Goal: Task Accomplishment & Management: Manage account settings

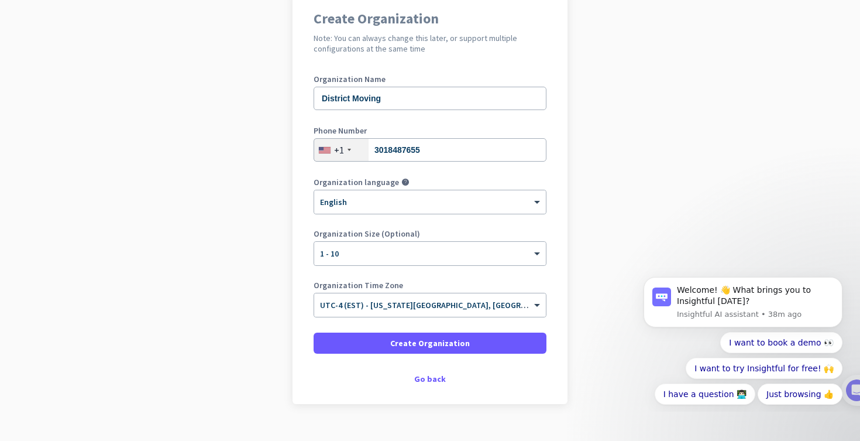
scroll to position [106, 0]
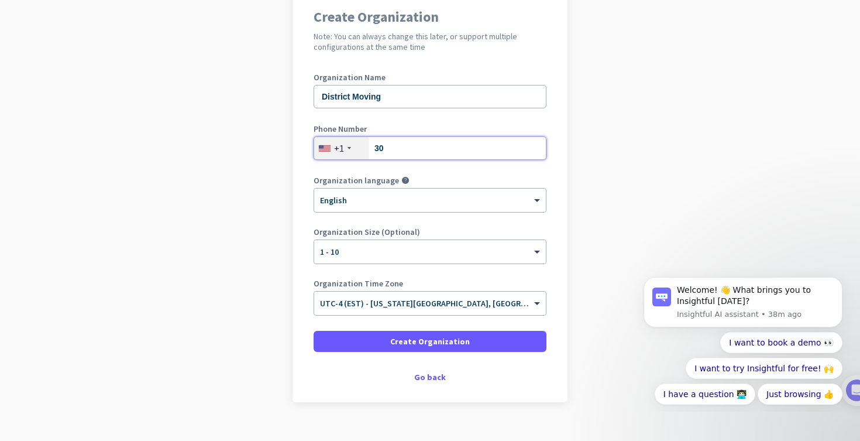
type input "3"
type input "3018436606"
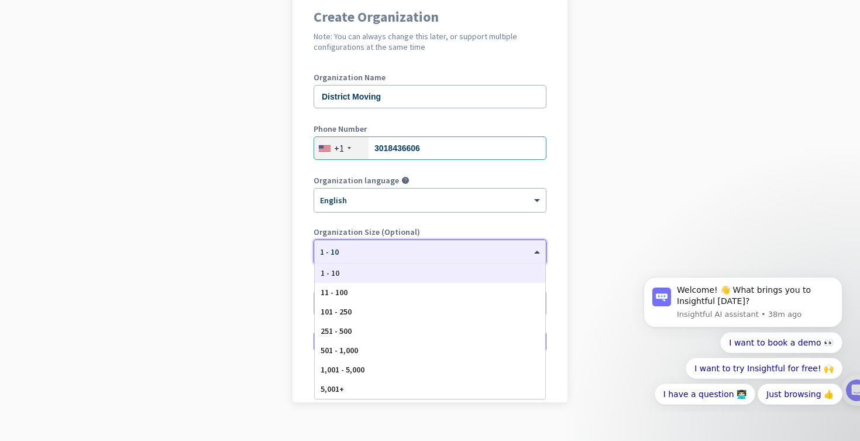
click at [509, 252] on div at bounding box center [430, 248] width 232 height 10
click at [479, 269] on div "1 - 10" at bounding box center [430, 272] width 231 height 19
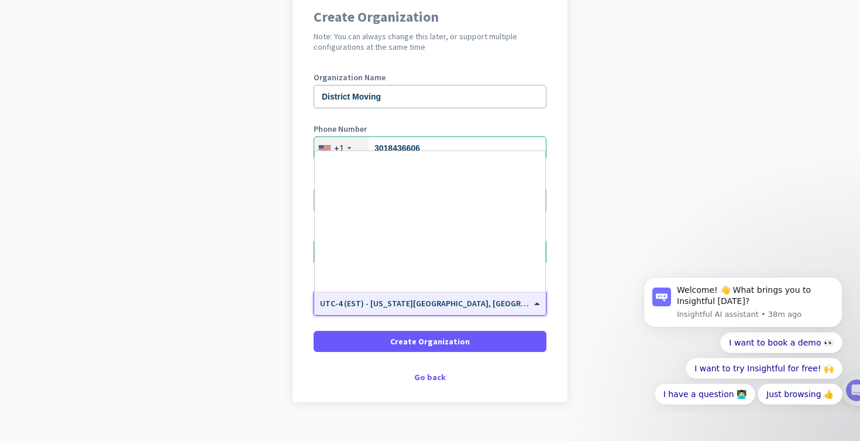
click at [412, 304] on span "UTC-4 (EST) - [US_STATE][GEOGRAPHIC_DATA], [GEOGRAPHIC_DATA], [GEOGRAPHIC_DATA]…" at bounding box center [523, 303] width 407 height 11
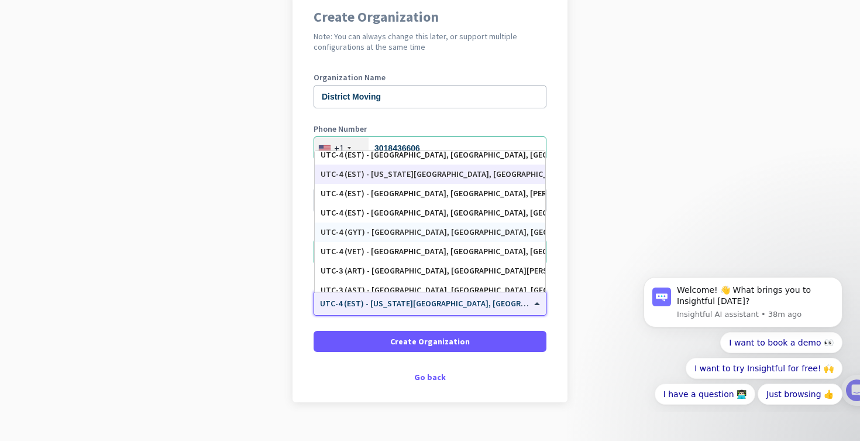
scroll to position [1354, 0]
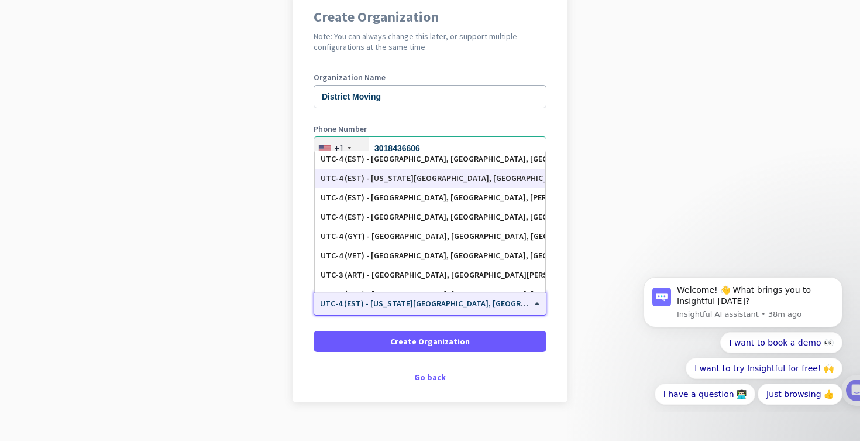
click at [414, 183] on div "UTC-4 (EST) - [US_STATE][GEOGRAPHIC_DATA], [GEOGRAPHIC_DATA], [GEOGRAPHIC_DATA]…" at bounding box center [430, 178] width 231 height 19
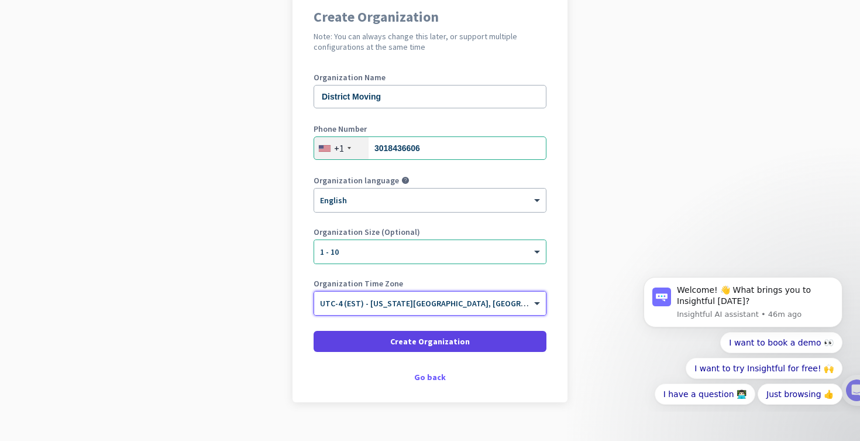
click at [451, 345] on span "Create Organization" at bounding box center [430, 341] width 80 height 12
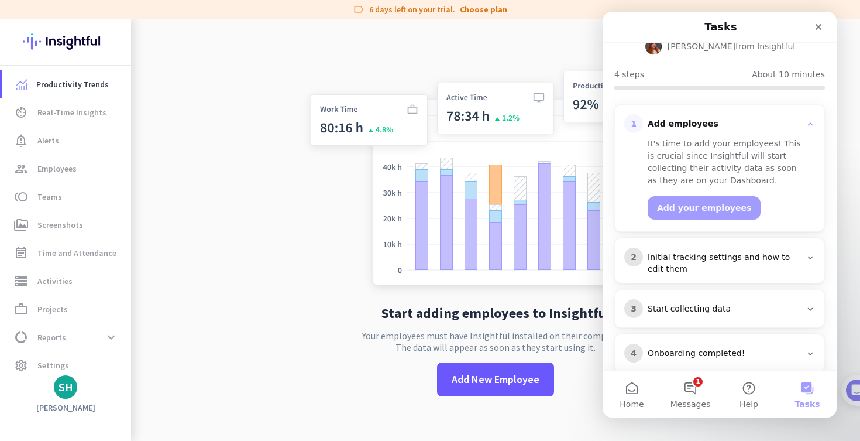
scroll to position [96, 0]
click at [55, 367] on span "Settings" at bounding box center [53, 365] width 32 height 14
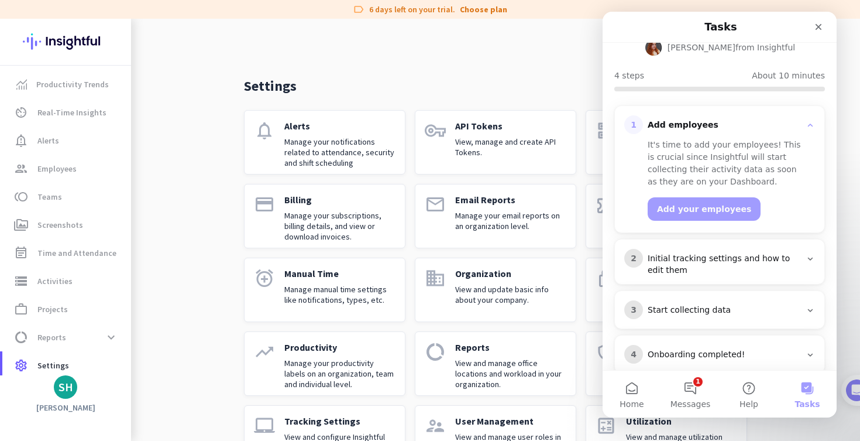
click at [186, 217] on div "Settings search notifications Alerts Manage your notifications related to atten…" at bounding box center [495, 253] width 729 height 469
click at [817, 29] on icon "Close" at bounding box center [819, 27] width 6 height 6
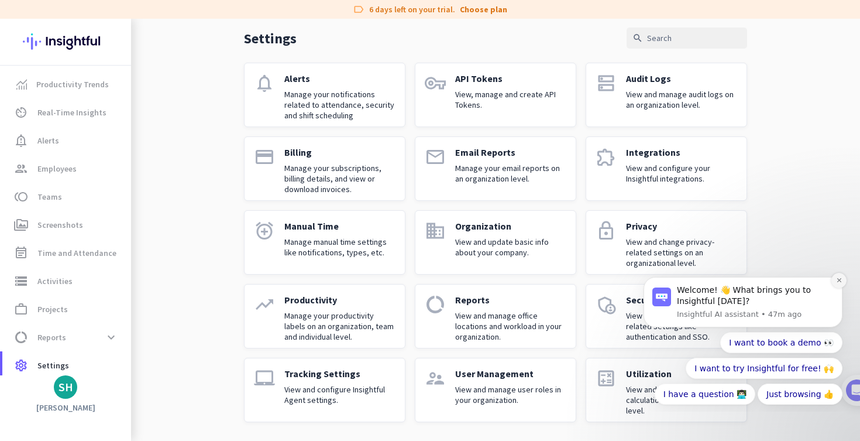
click at [838, 277] on button "Dismiss notification" at bounding box center [839, 280] width 15 height 15
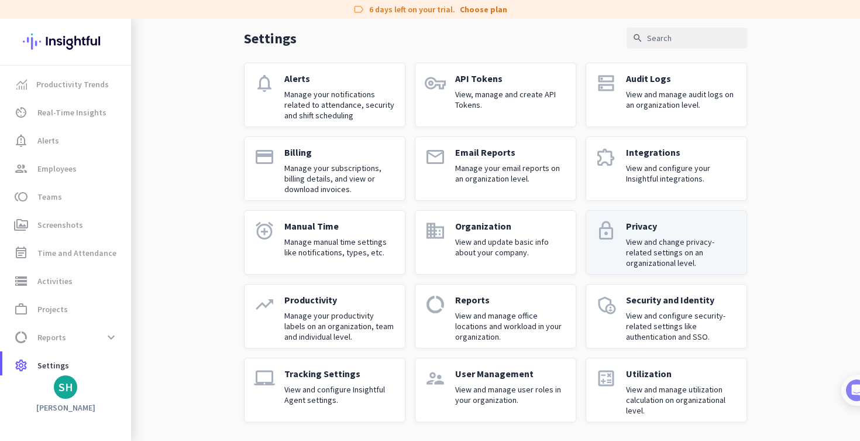
click at [674, 260] on p "View and change privacy-related settings on an organizational level." at bounding box center [681, 252] width 111 height 32
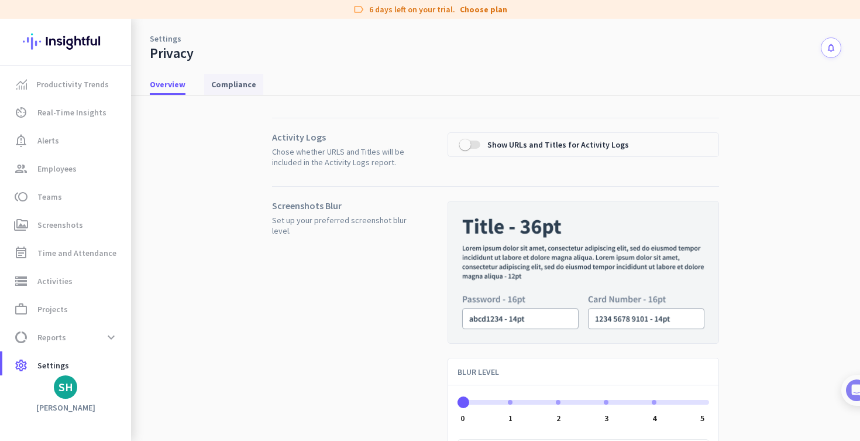
click at [236, 87] on span "Compliance" at bounding box center [233, 84] width 45 height 12
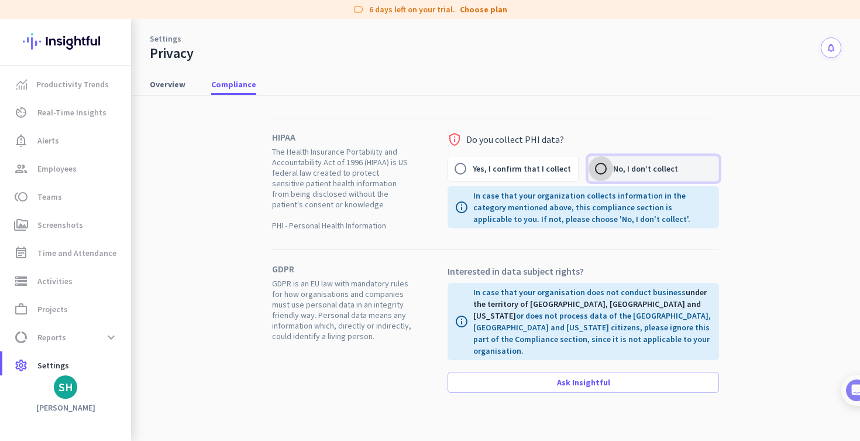
click at [606, 168] on input "No, I don’t collect" at bounding box center [601, 168] width 25 height 25
radio input "true"
click at [47, 365] on span "Settings" at bounding box center [53, 365] width 32 height 14
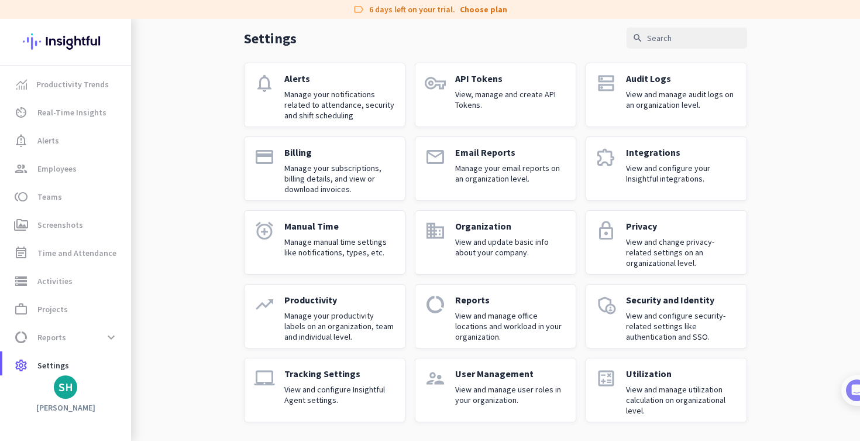
scroll to position [47, 0]
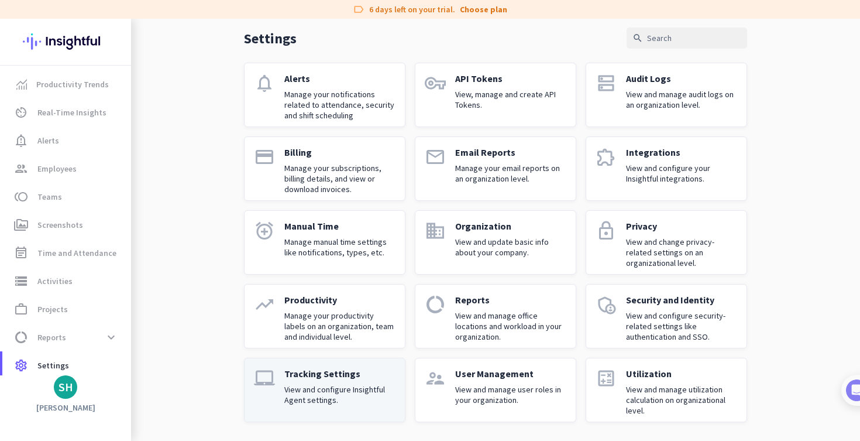
click at [340, 402] on p "View and configure Insightful Agent settings." at bounding box center [339, 394] width 111 height 21
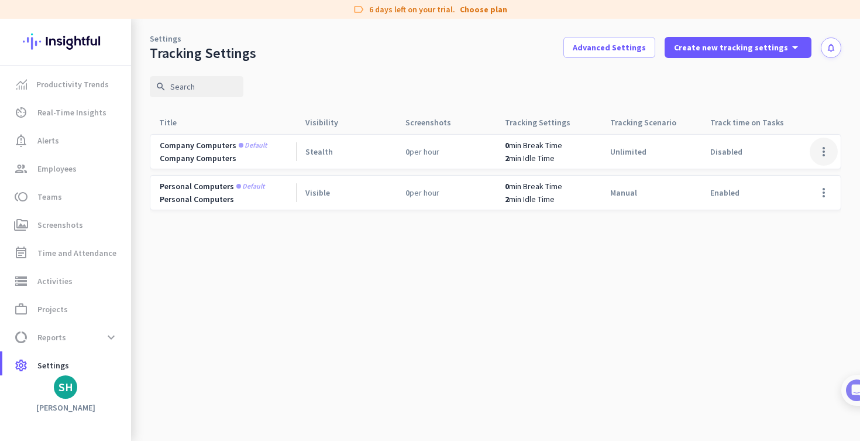
click at [832, 153] on span at bounding box center [824, 152] width 28 height 28
click at [792, 176] on span "Edit" at bounding box center [801, 176] width 56 height 12
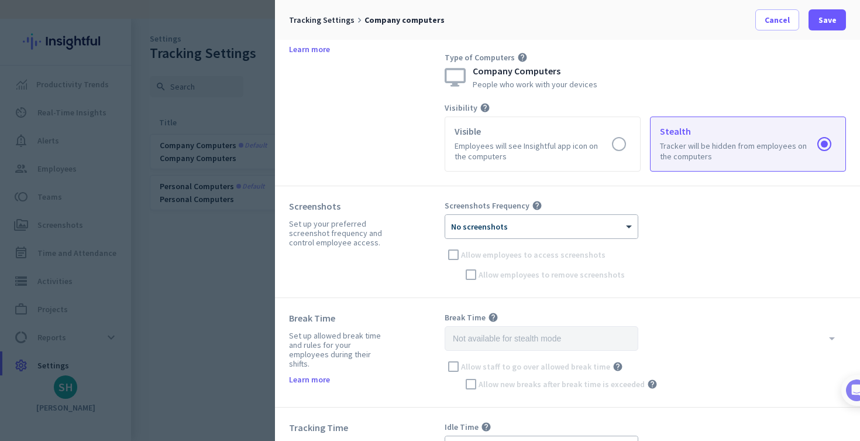
scroll to position [55, 0]
click at [451, 220] on div at bounding box center [541, 221] width 193 height 10
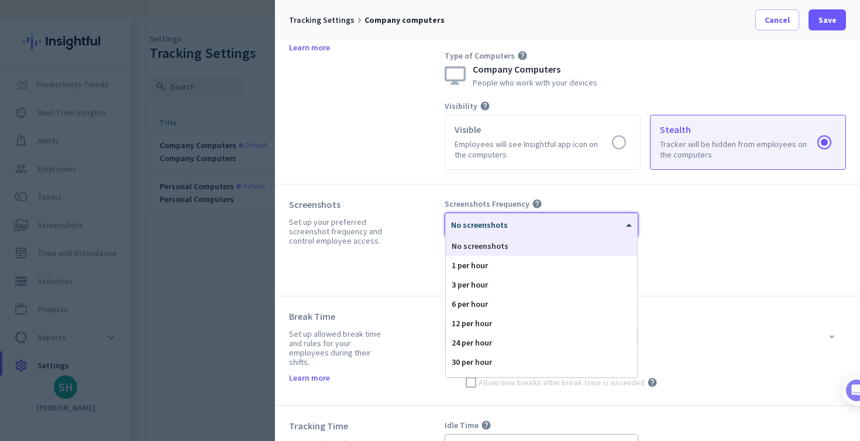
click at [409, 221] on div "Screenshots Set up your preferred screenshot frequency and control employee acc…" at bounding box center [367, 239] width 156 height 83
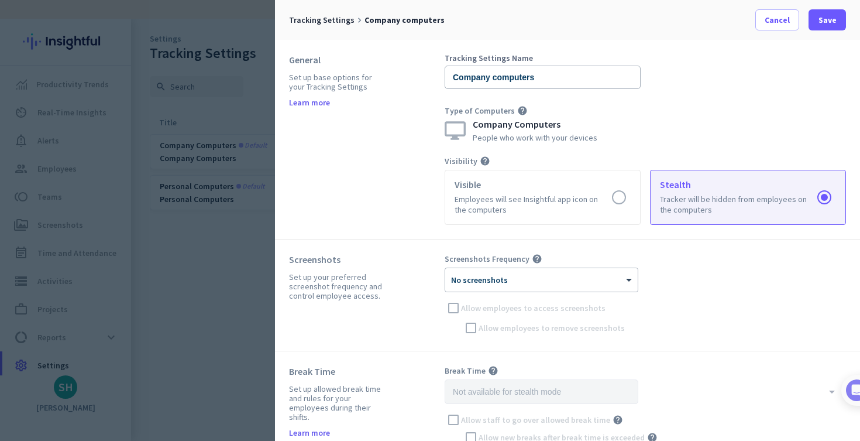
scroll to position [0, 0]
click at [220, 271] on div at bounding box center [430, 220] width 860 height 441
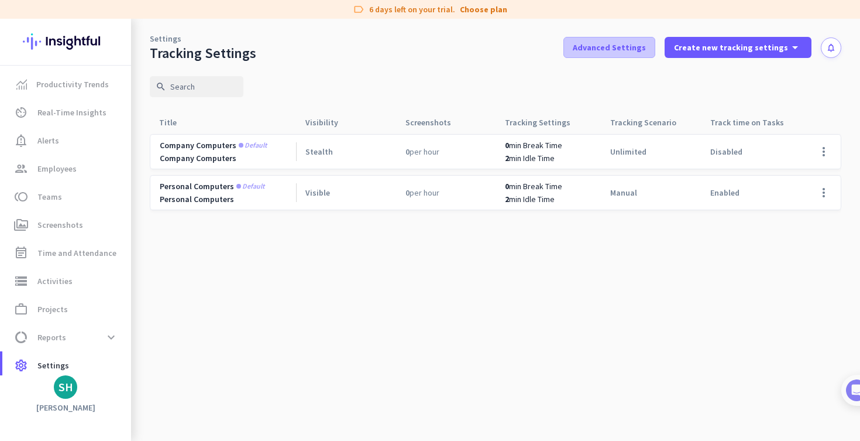
click at [606, 49] on span "Advanced Settings" at bounding box center [609, 48] width 73 height 12
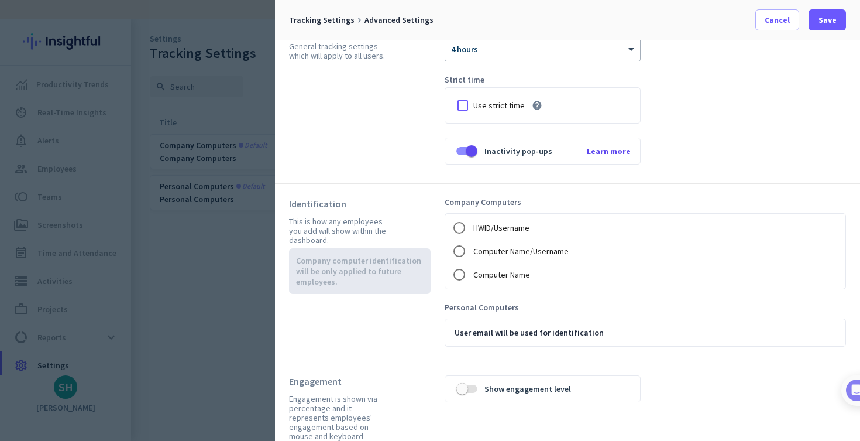
scroll to position [35, 0]
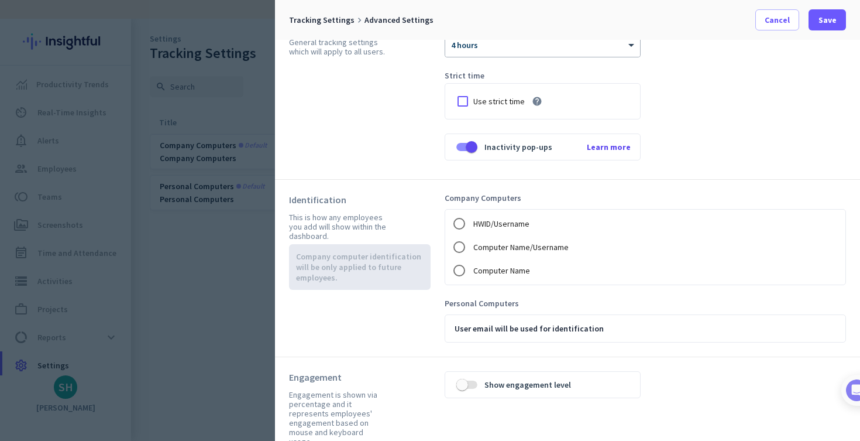
click at [741, 123] on div "Shift Threshold help × 4 hours Strict time Use strict time help Inactivity pop-…" at bounding box center [646, 92] width 402 height 146
click at [210, 252] on div at bounding box center [430, 220] width 860 height 441
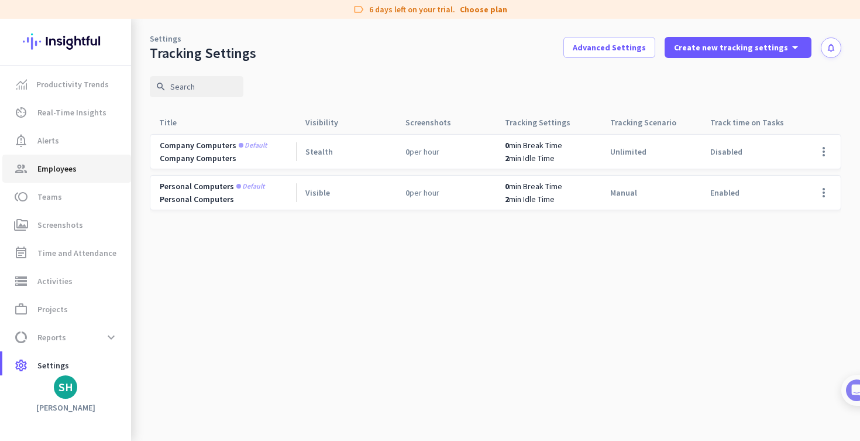
click at [79, 170] on span "group Employees" at bounding box center [67, 169] width 110 height 14
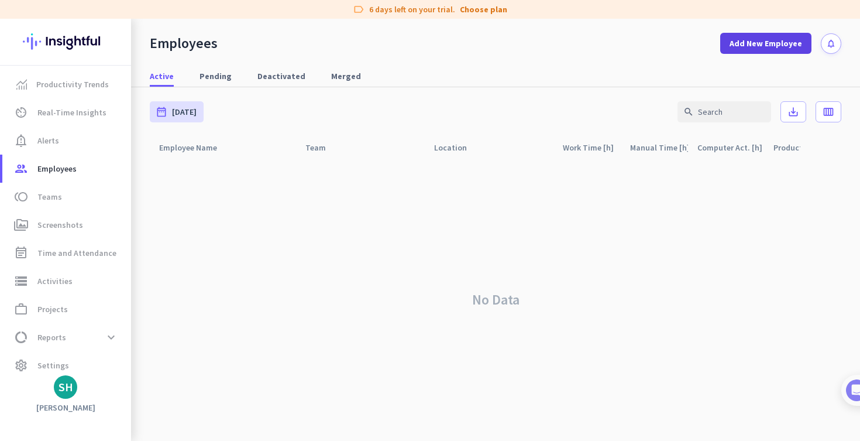
click at [745, 37] on span "Add New Employee" at bounding box center [766, 43] width 73 height 12
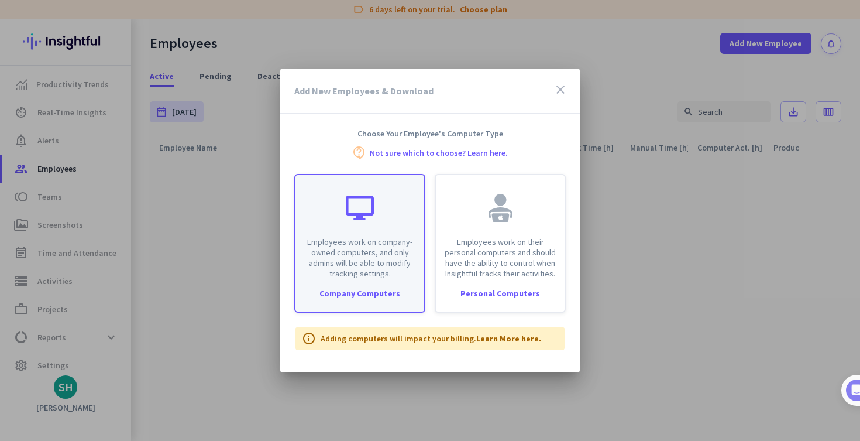
click at [397, 264] on p "Employees work on company-owned computers, and only admins will be able to modi…" at bounding box center [360, 257] width 115 height 42
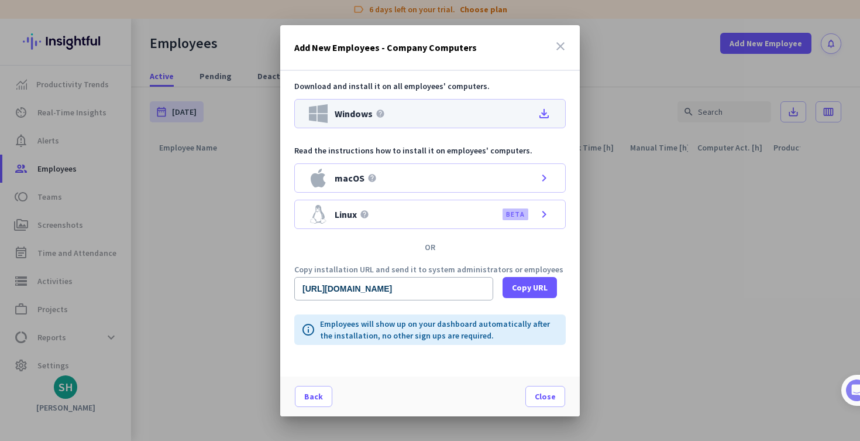
click at [466, 104] on div "Windows help file_download" at bounding box center [430, 113] width 272 height 29
click at [557, 51] on icon "close" at bounding box center [561, 46] width 14 height 14
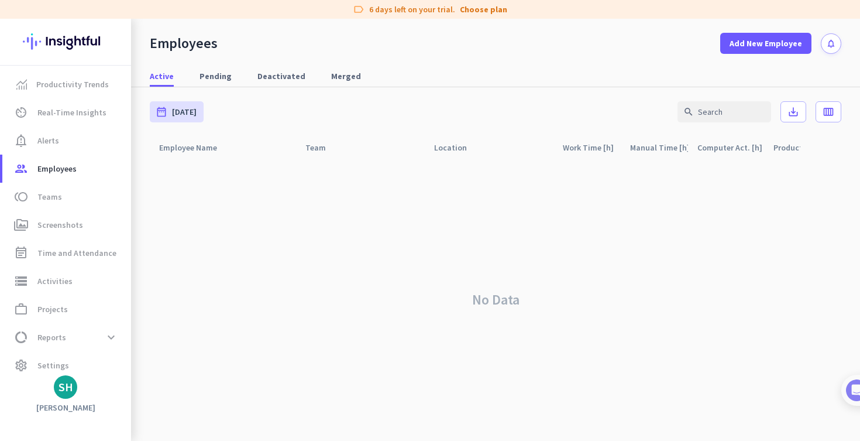
click at [497, 16] on div "label 6 days left on your trial. Choose plan" at bounding box center [430, 9] width 860 height 19
click at [493, 6] on link "Choose plan" at bounding box center [483, 10] width 47 height 12
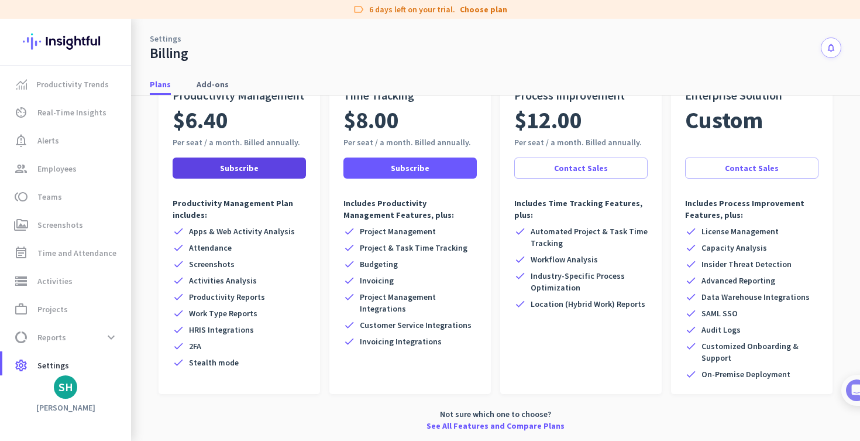
scroll to position [95, 0]
